Goal: Task Accomplishment & Management: Use online tool/utility

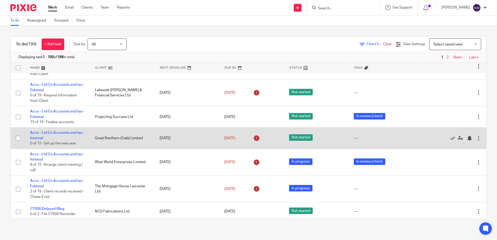
scroll to position [754, 0]
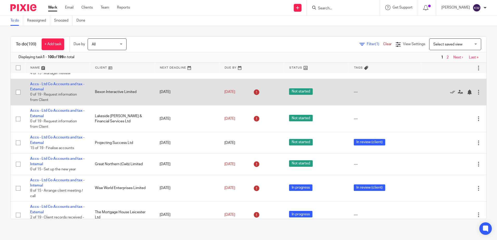
click at [149, 94] on td "Bexon Interactive Limited" at bounding box center [122, 92] width 65 height 27
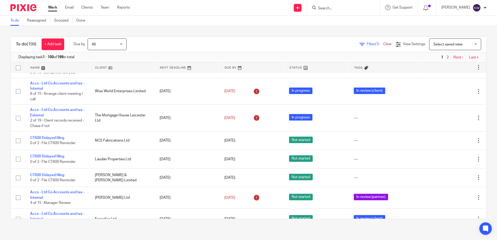
scroll to position [858, 0]
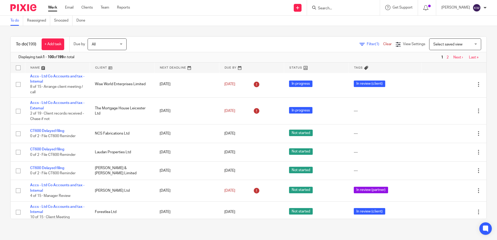
click at [333, 6] on input "Search" at bounding box center [340, 8] width 47 height 5
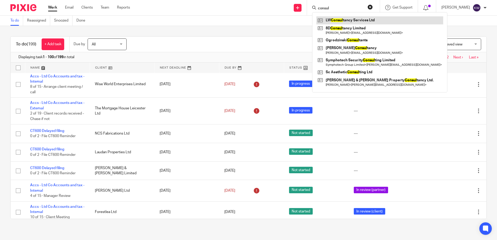
type input "consul"
click at [359, 17] on link at bounding box center [379, 20] width 127 height 8
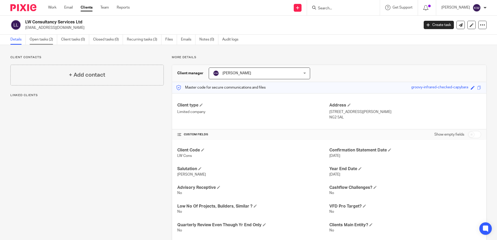
click at [55, 41] on link "Open tasks (2)" at bounding box center [44, 40] width 28 height 10
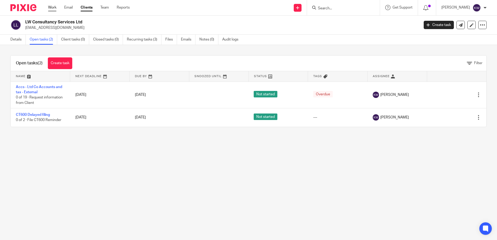
click at [52, 9] on link "Work" at bounding box center [52, 7] width 8 height 5
